Goal: Find specific page/section: Find specific page/section

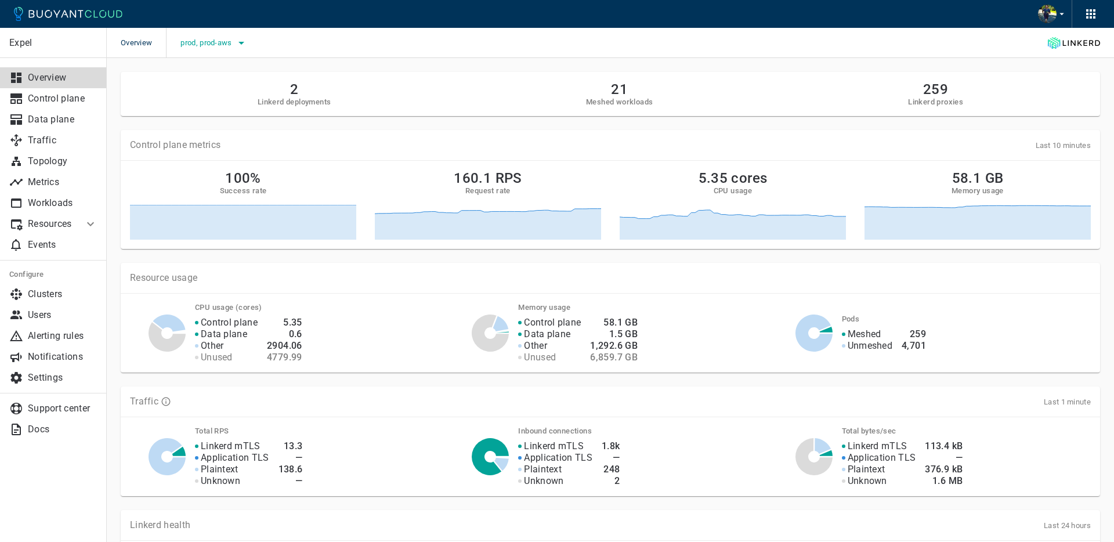
click at [216, 43] on span "prod, prod-aws" at bounding box center [207, 42] width 53 height 9
drag, startPoint x: 204, startPoint y: 54, endPoint x: 199, endPoint y: 60, distance: 7.9
click at [204, 54] on label "prod" at bounding box center [206, 55] width 44 height 23
click at [203, 54] on input "prod" at bounding box center [196, 55] width 14 height 14
checkbox input "false"
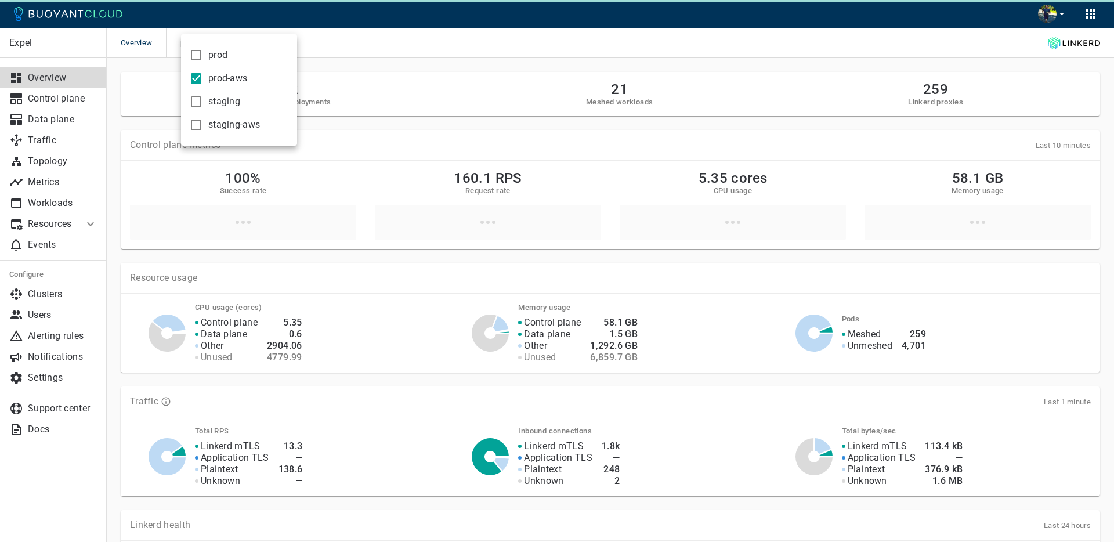
click at [196, 68] on label "prod-aws" at bounding box center [215, 78] width 63 height 23
click at [196, 71] on input "prod-aws" at bounding box center [196, 78] width 14 height 14
checkbox input "false"
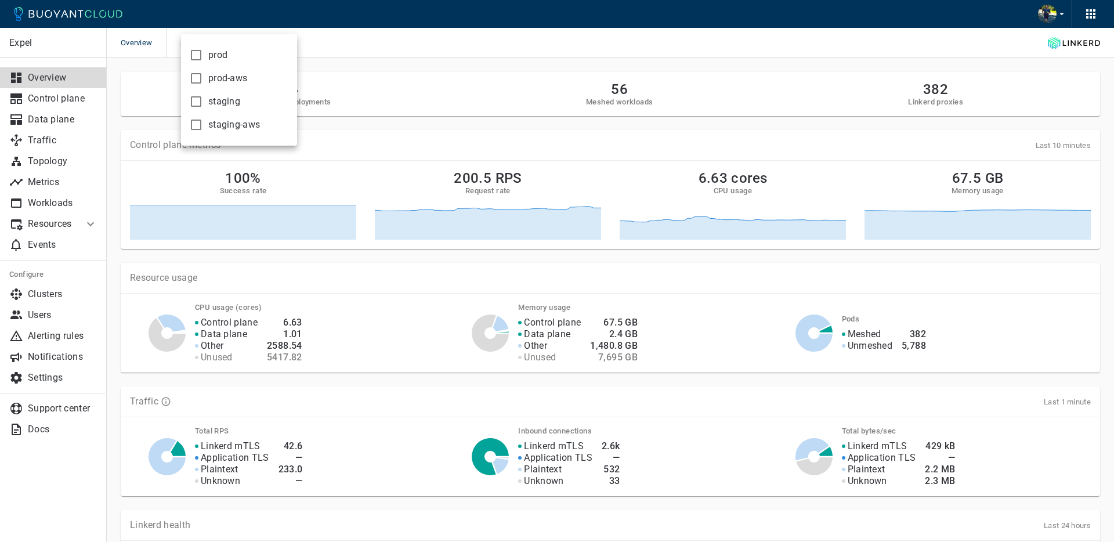
click at [734, 59] on div at bounding box center [557, 271] width 1114 height 542
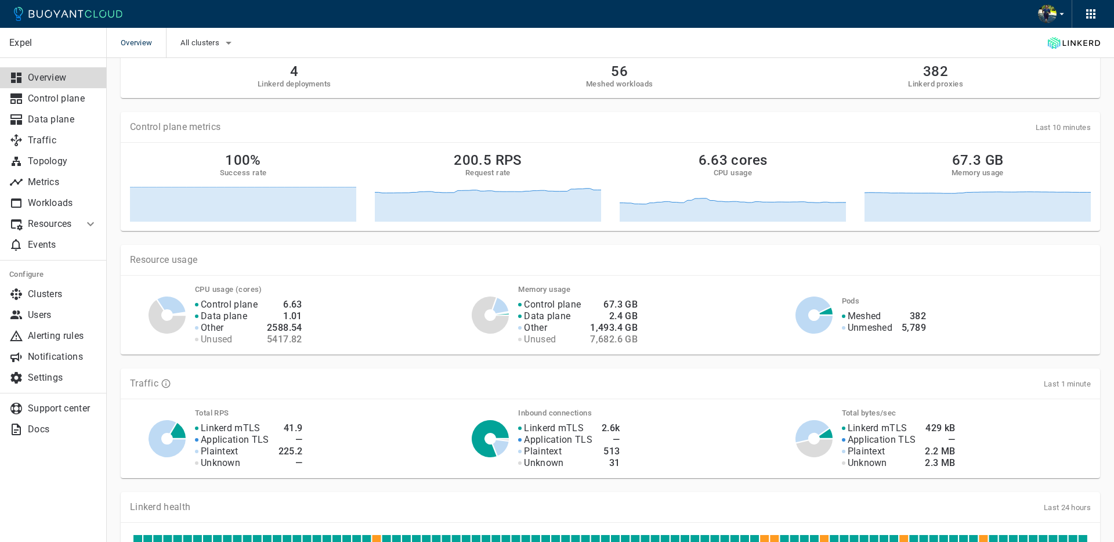
scroll to position [19, 0]
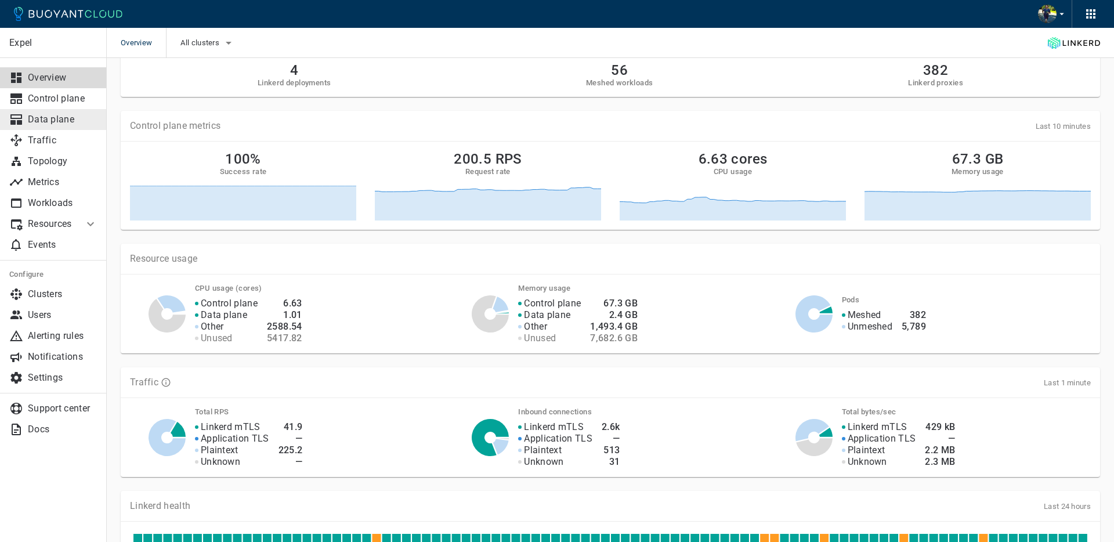
click at [62, 122] on p "Data plane" at bounding box center [63, 120] width 70 height 12
